Goal: Task Accomplishment & Management: Use online tool/utility

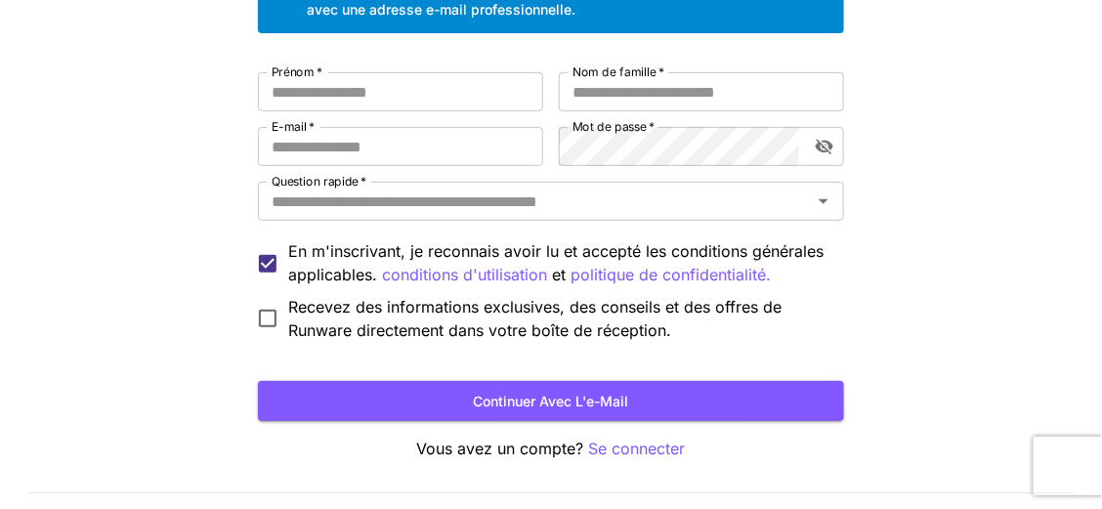
scroll to position [250, 0]
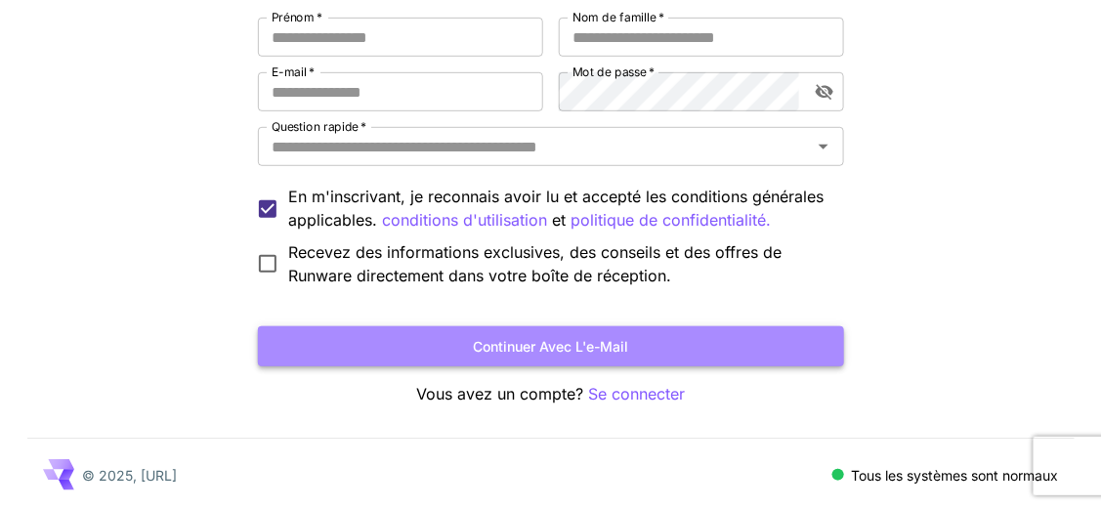
click at [560, 353] on font "Continuer avec l'e-mail" at bounding box center [551, 346] width 155 height 17
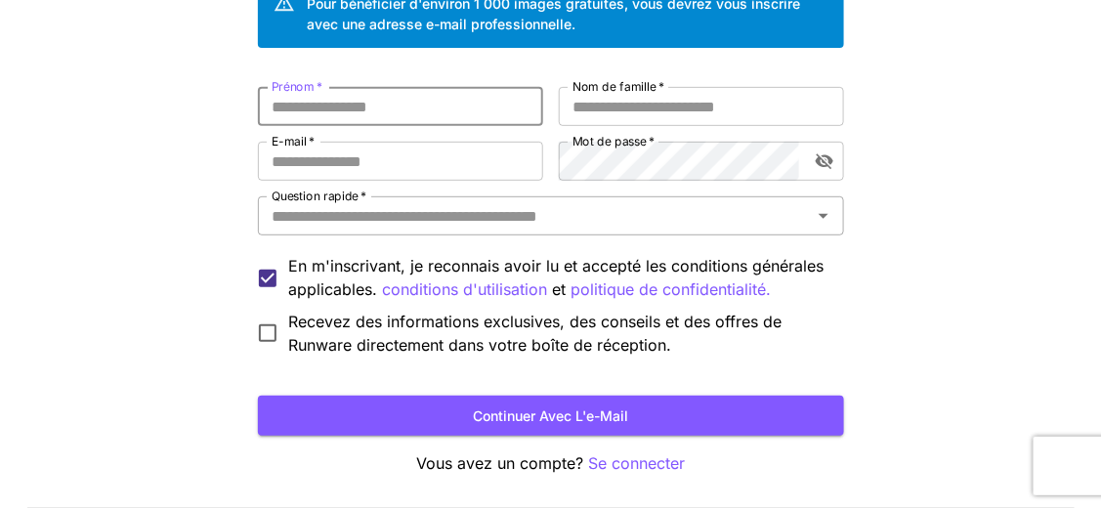
scroll to position [152, 0]
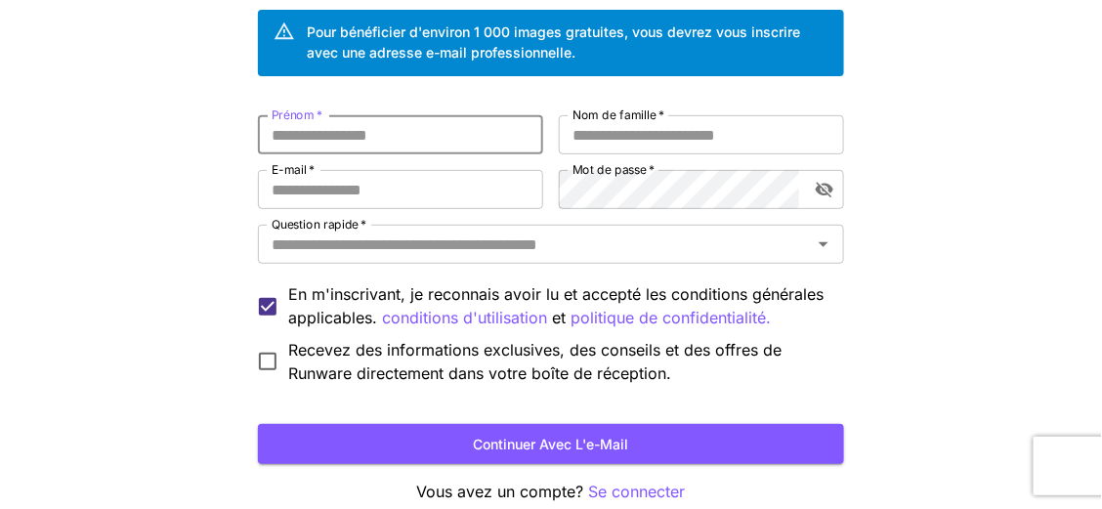
click at [355, 137] on input "Prénom   *" at bounding box center [400, 134] width 285 height 39
click at [351, 134] on input "Prénom   *" at bounding box center [400, 134] width 285 height 39
type input "****"
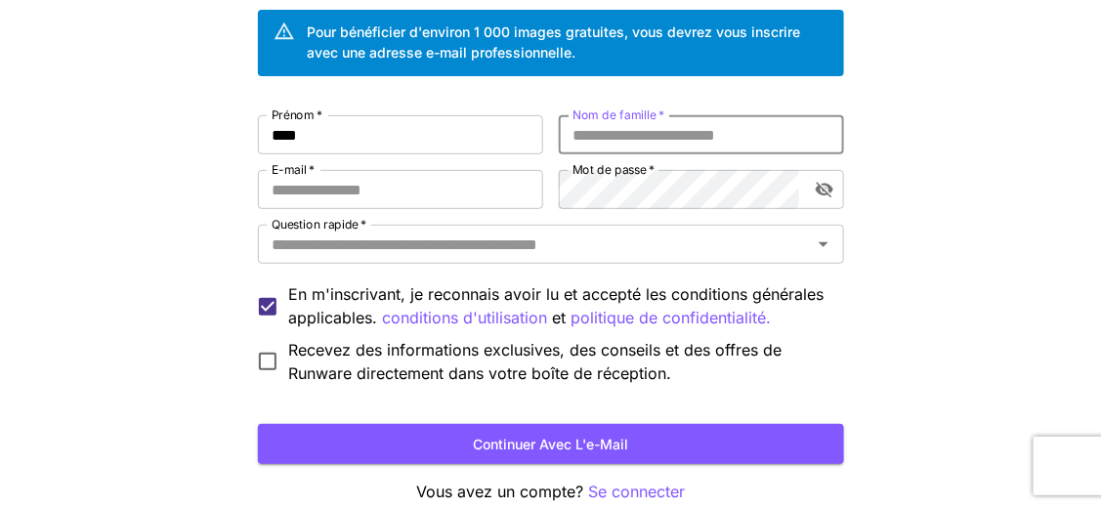
click at [597, 139] on input "Nom de famille   *" at bounding box center [701, 134] width 285 height 39
type input "*****"
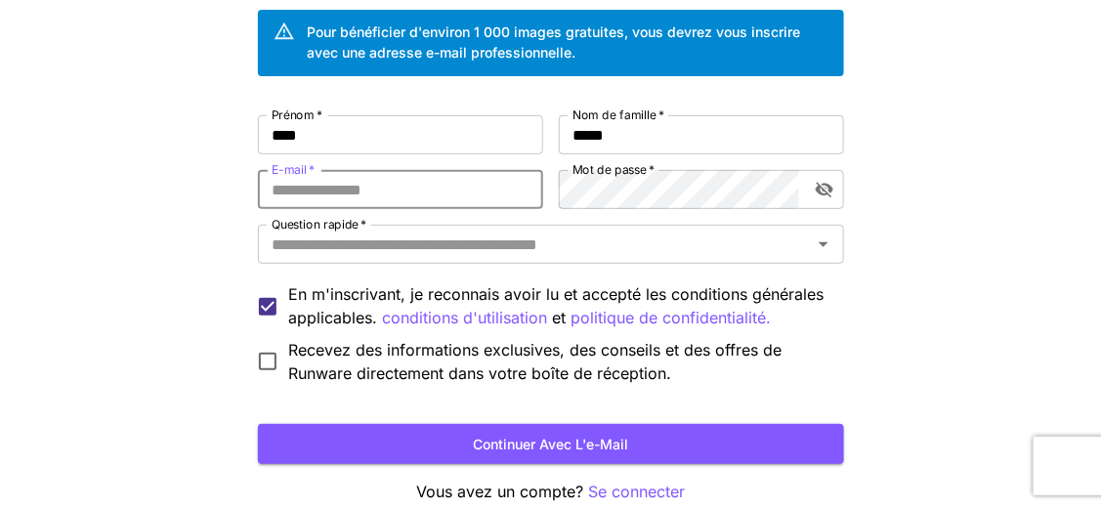
click at [442, 190] on input "E-mail   *" at bounding box center [400, 189] width 285 height 39
type input "**********"
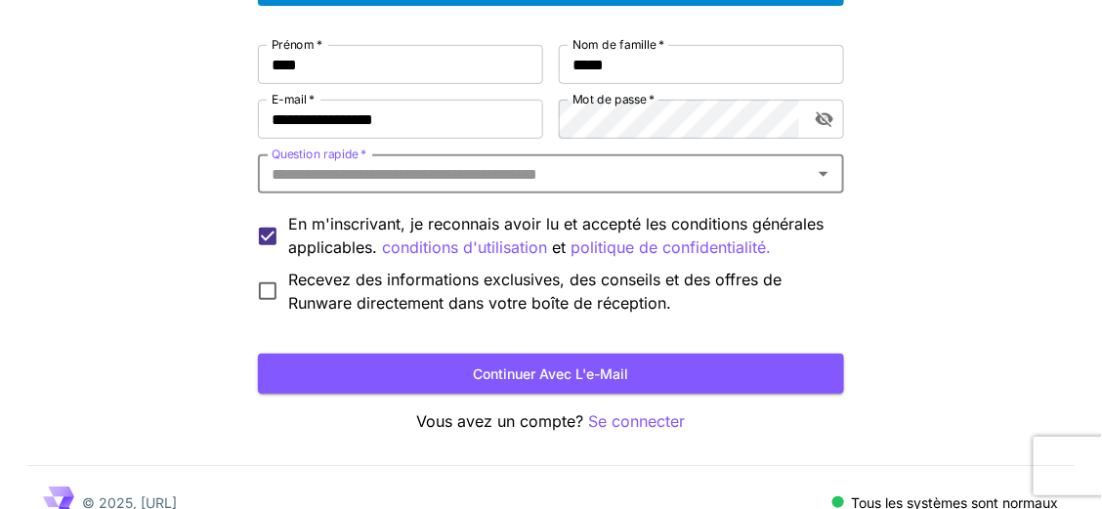
scroll to position [250, 0]
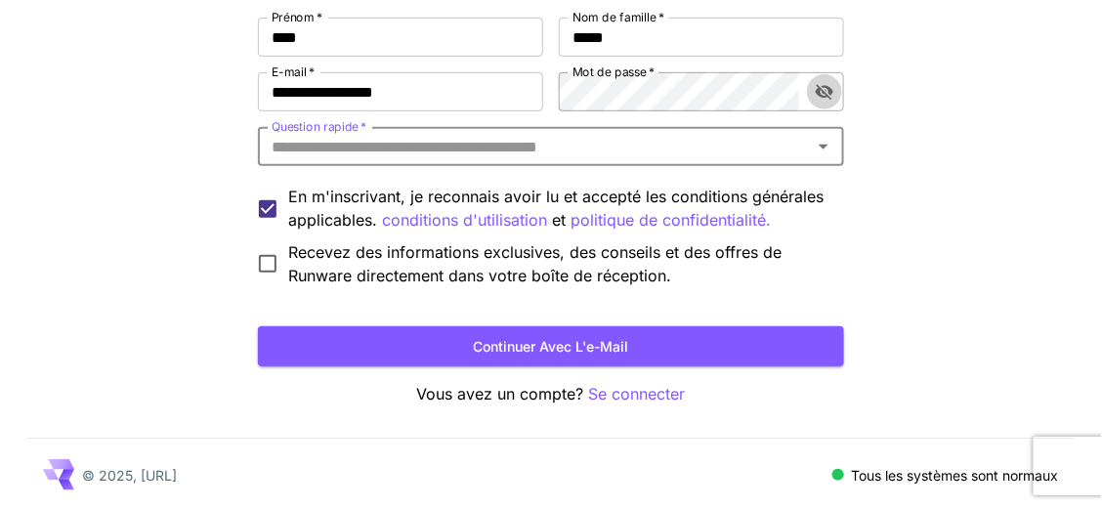
click at [820, 95] on icon "activer la visibilité du mot de passe" at bounding box center [825, 92] width 18 height 16
click at [820, 93] on icon "activer la visibilité du mot de passe" at bounding box center [825, 92] width 18 height 13
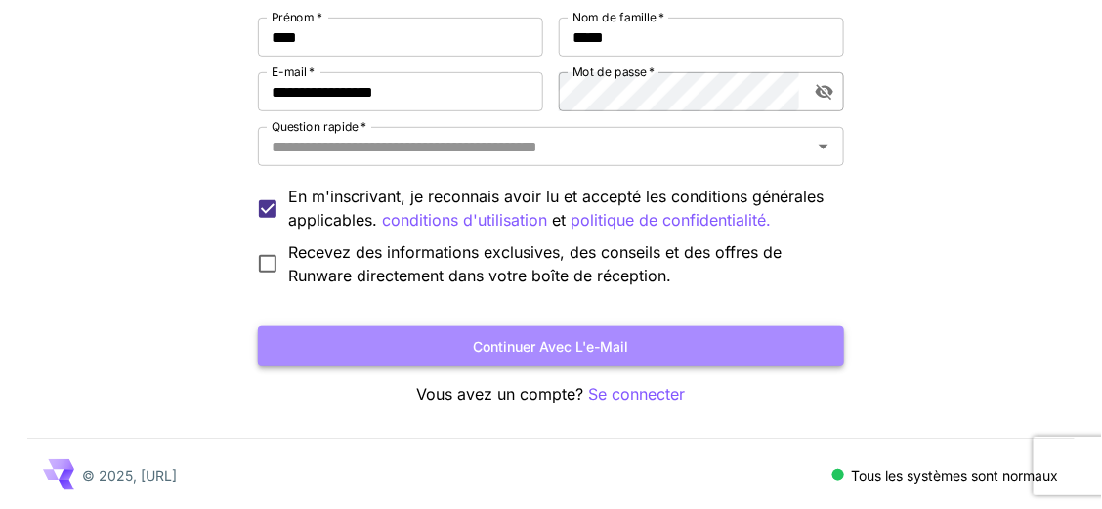
click at [516, 347] on font "Continuer avec l'e-mail" at bounding box center [551, 346] width 155 height 17
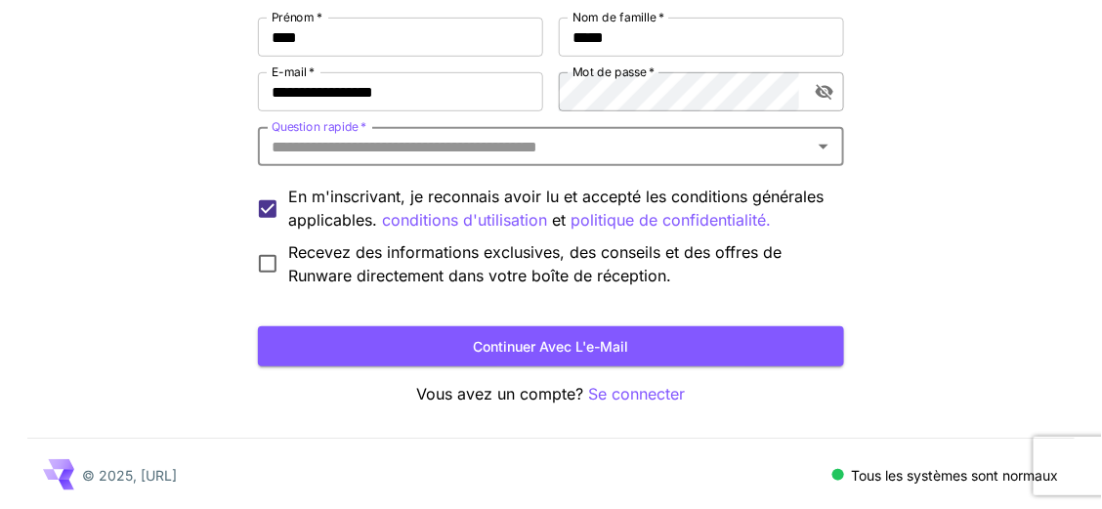
click at [822, 145] on icon "Ouvrir" at bounding box center [824, 147] width 10 height 5
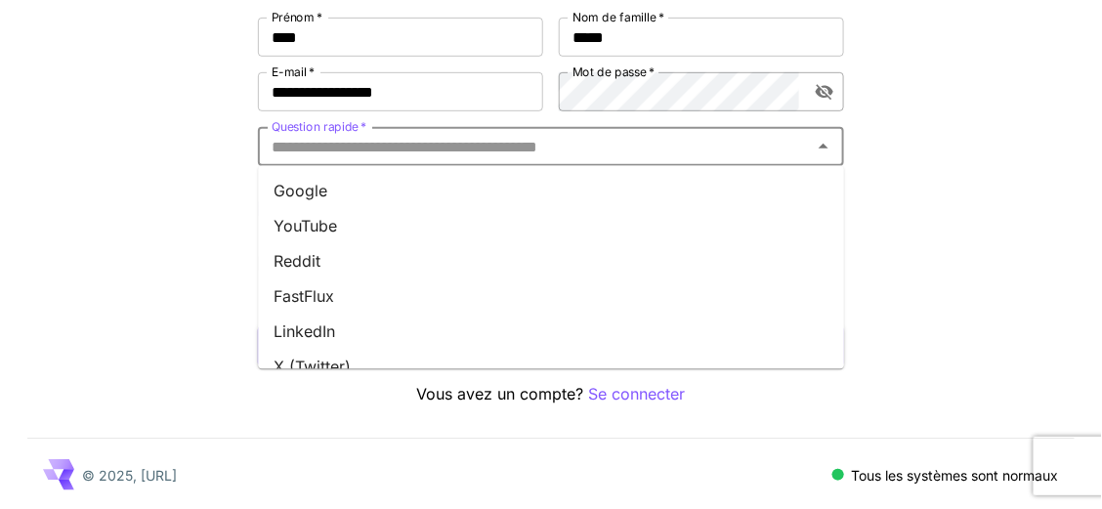
click at [336, 224] on font "YouTube" at bounding box center [305, 227] width 63 height 20
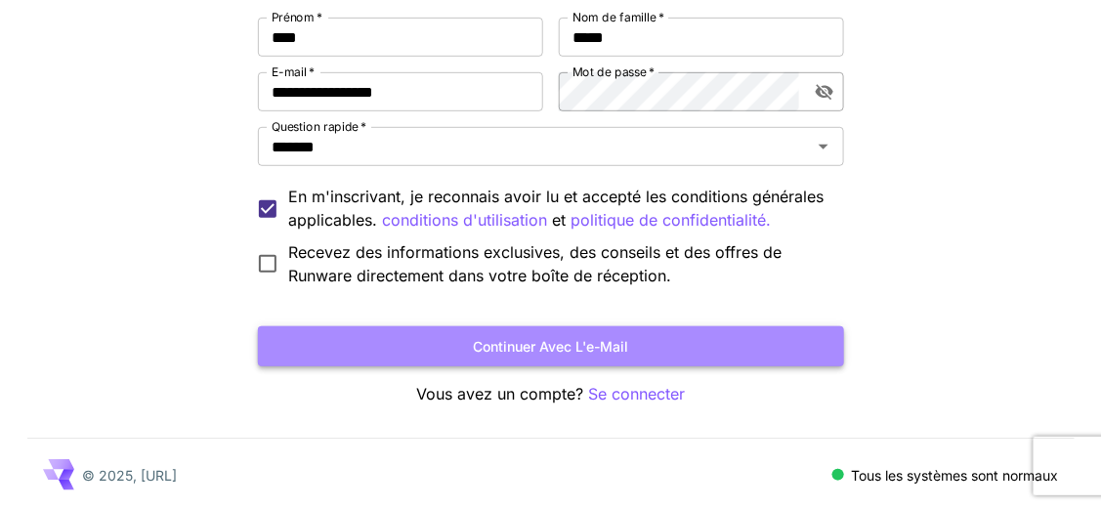
click at [527, 348] on font "Continuer avec l'e-mail" at bounding box center [551, 346] width 155 height 17
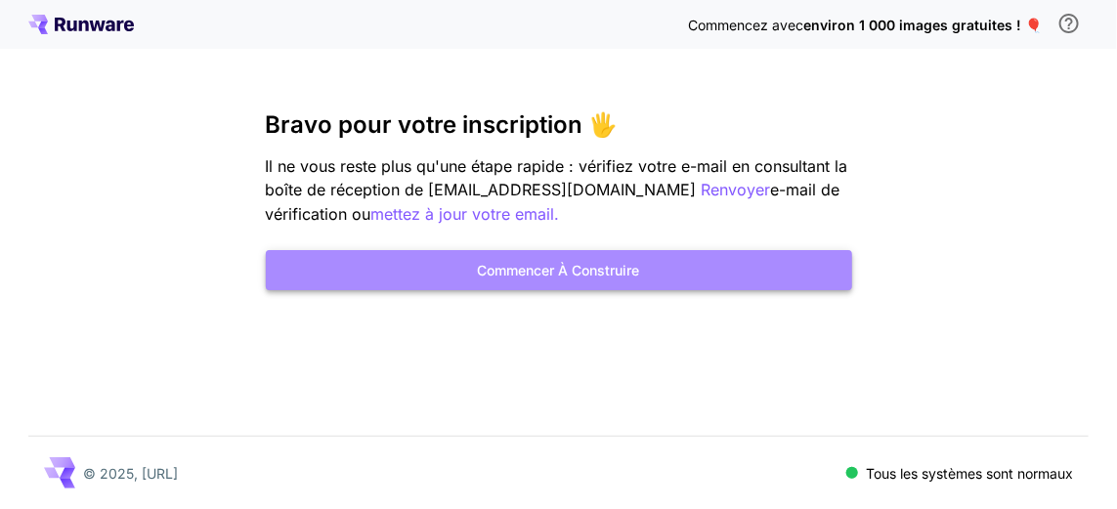
click at [557, 265] on font "Commencer à construire" at bounding box center [559, 270] width 162 height 17
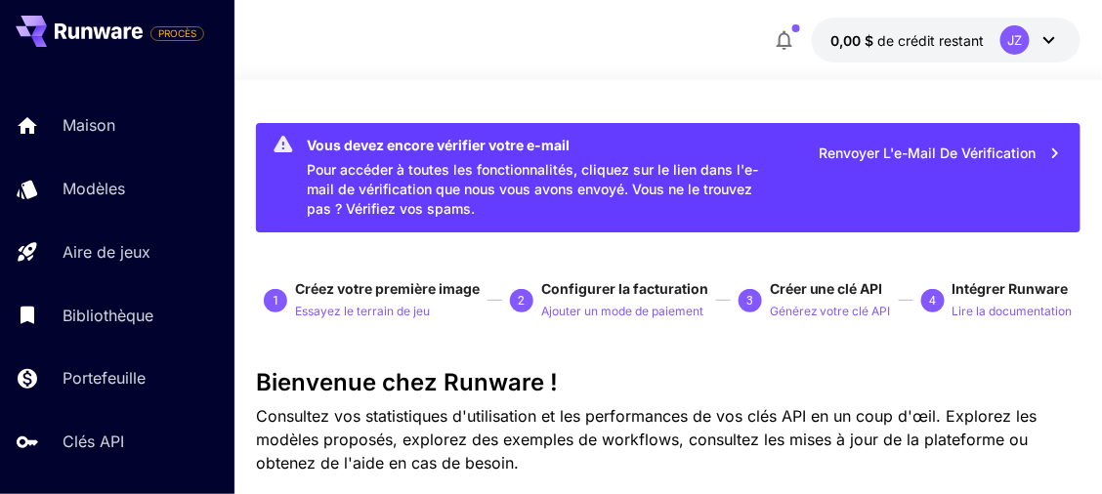
click at [427, 291] on font "Créez votre première image" at bounding box center [387, 288] width 185 height 17
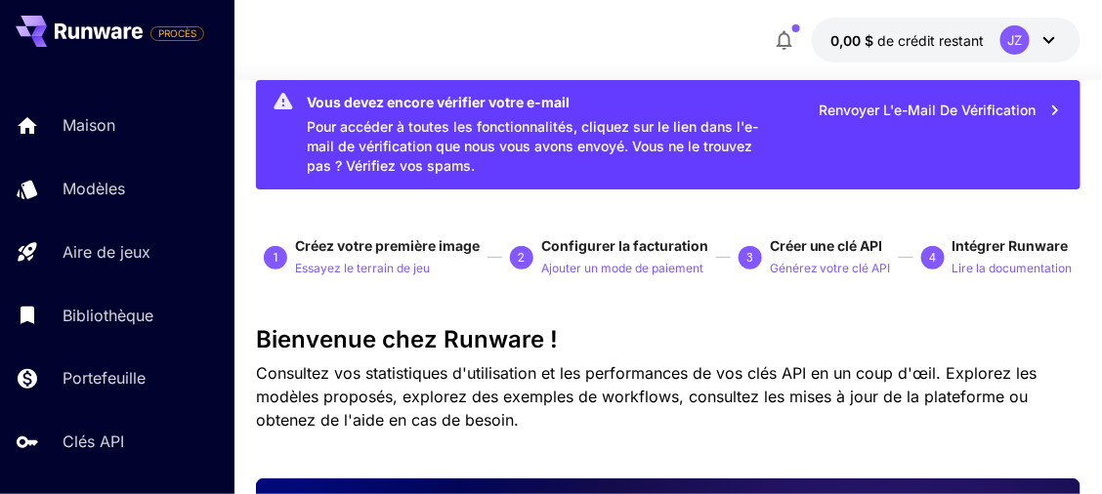
scroll to position [98, 0]
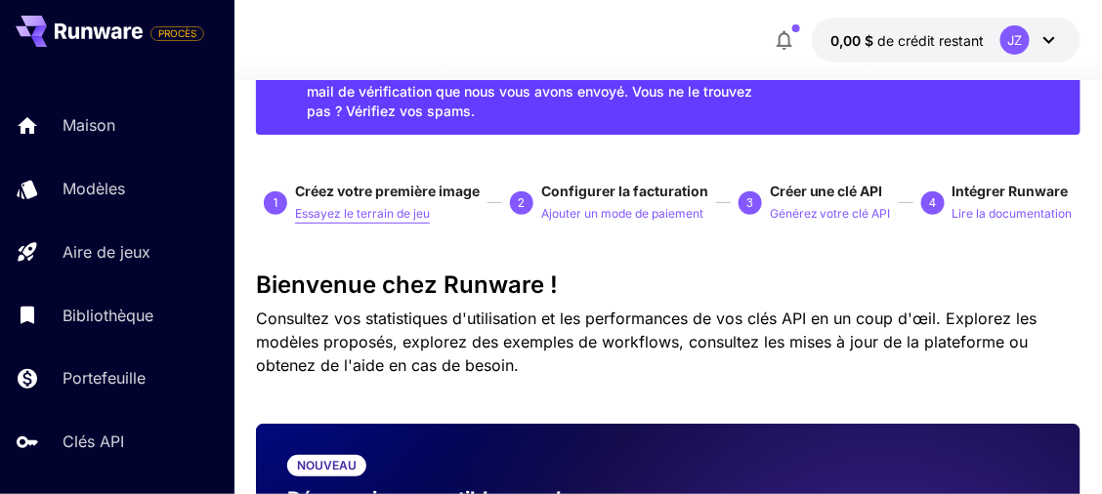
click at [361, 219] on font "Essayez le terrain de jeu" at bounding box center [362, 213] width 135 height 15
